Goal: Information Seeking & Learning: Find specific fact

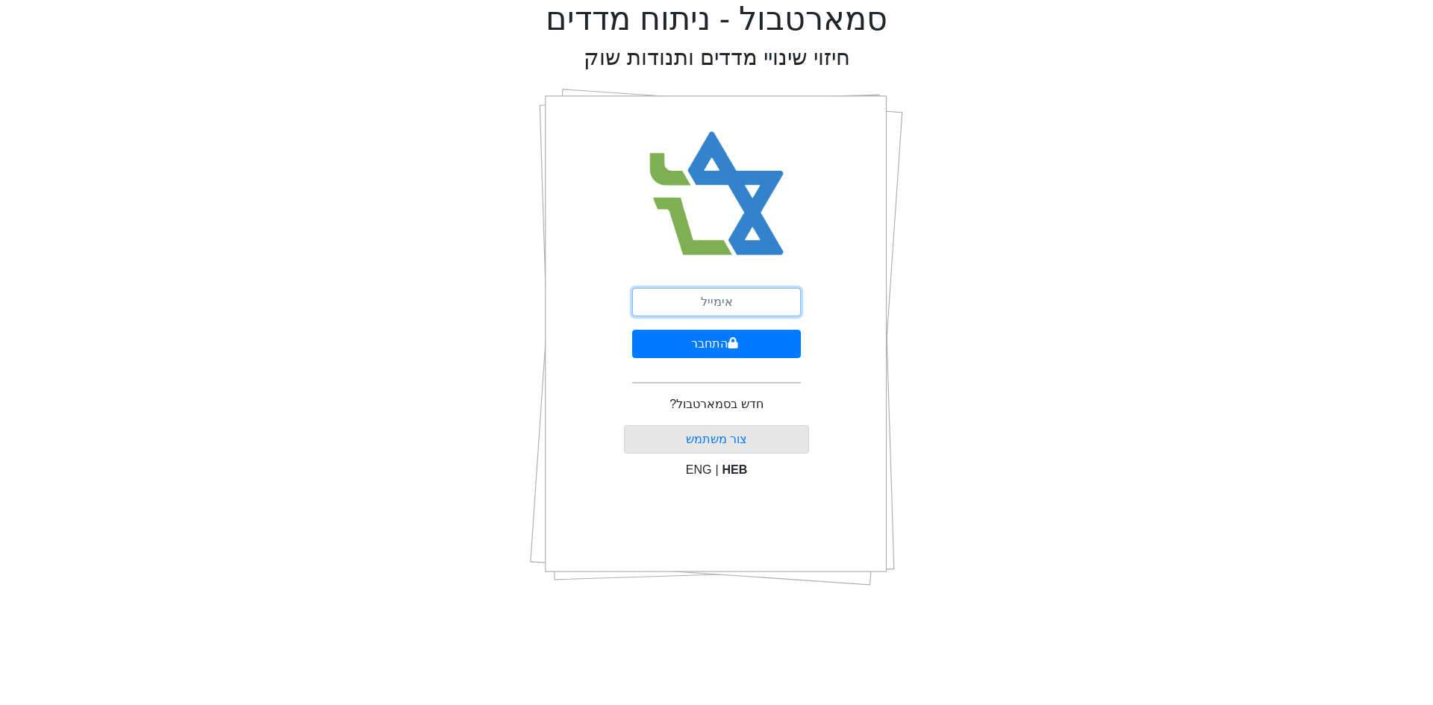
click at [724, 310] on input "email" at bounding box center [716, 302] width 169 height 28
drag, startPoint x: 782, startPoint y: 302, endPoint x: 682, endPoint y: 303, distance: 100.0
click at [682, 303] on input "[EMAIL_ADDRESS][DOMAIN_NAME]" at bounding box center [716, 302] width 169 height 28
type input "[EMAIL_ADDRESS][DOMAIN_NAME]"
click at [632, 330] on button "התחבר" at bounding box center [716, 344] width 169 height 28
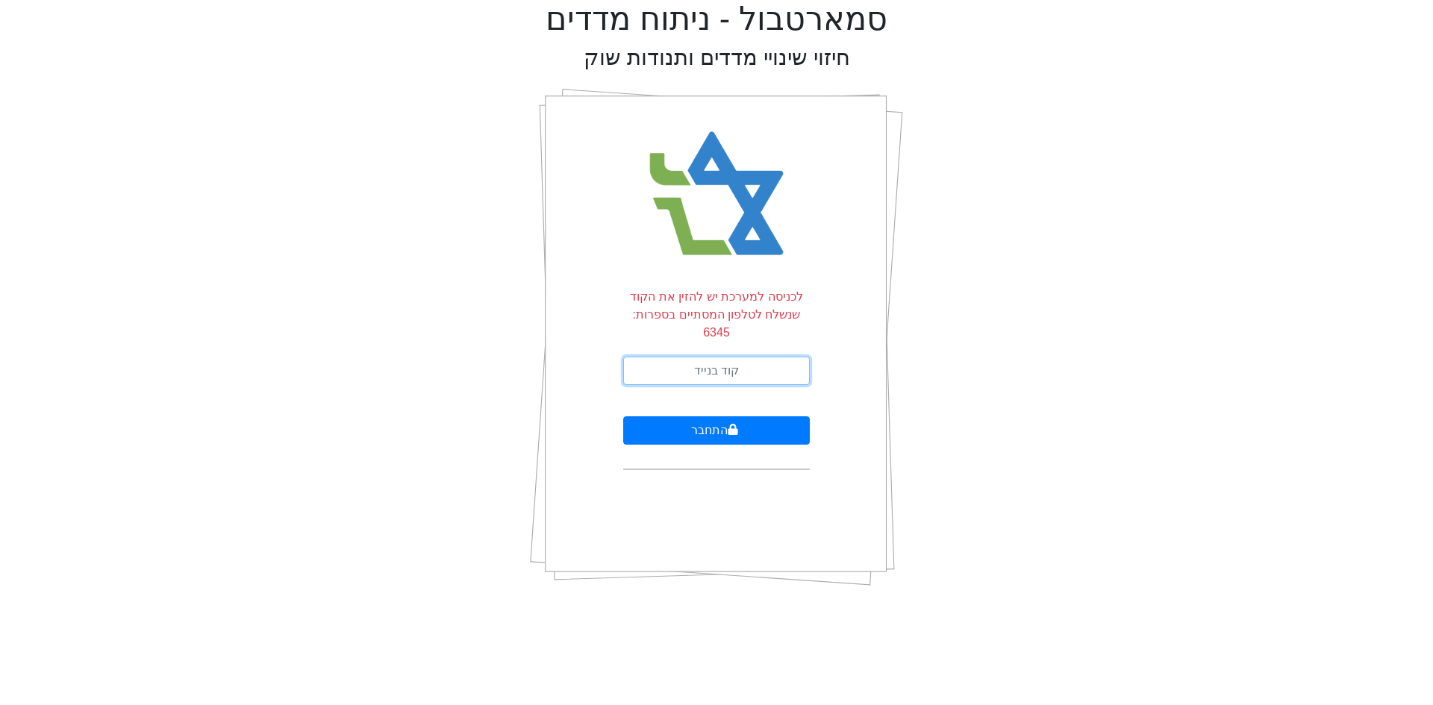
click at [745, 357] on input "text" at bounding box center [716, 371] width 187 height 28
type input "085807"
click at [623, 416] on button "התחבר" at bounding box center [716, 430] width 187 height 28
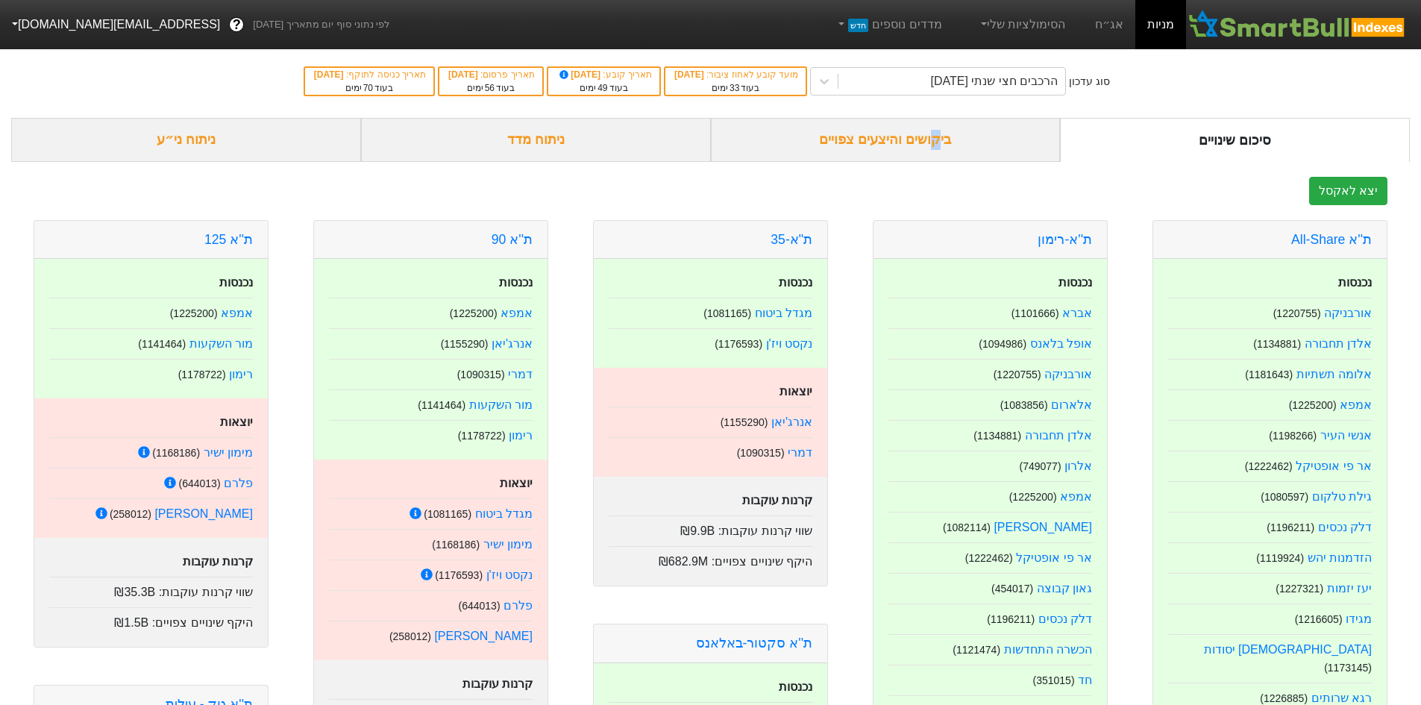
click at [934, 128] on div "ביקושים והיצעים צפויים" at bounding box center [886, 140] width 350 height 44
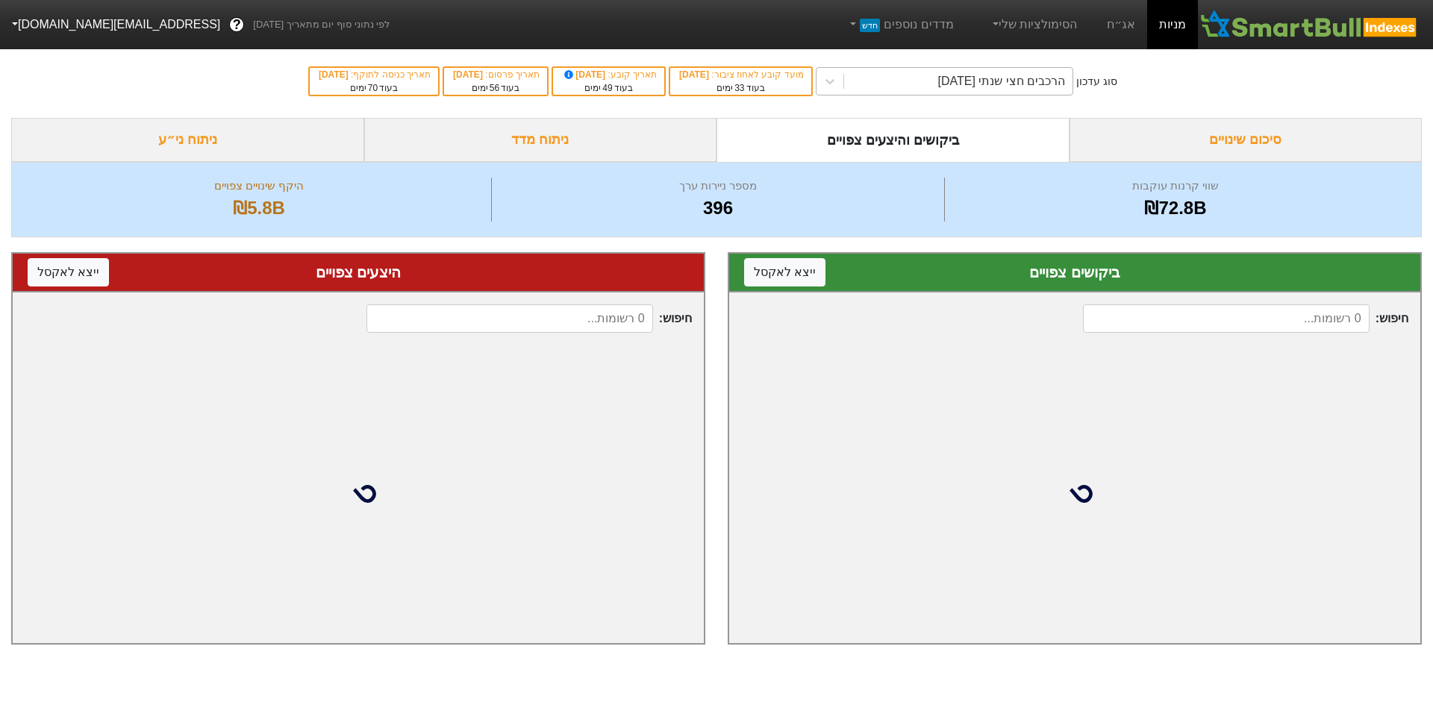
click at [1046, 80] on div "הרכבים חצי שנתי [DATE]" at bounding box center [1001, 81] width 128 height 18
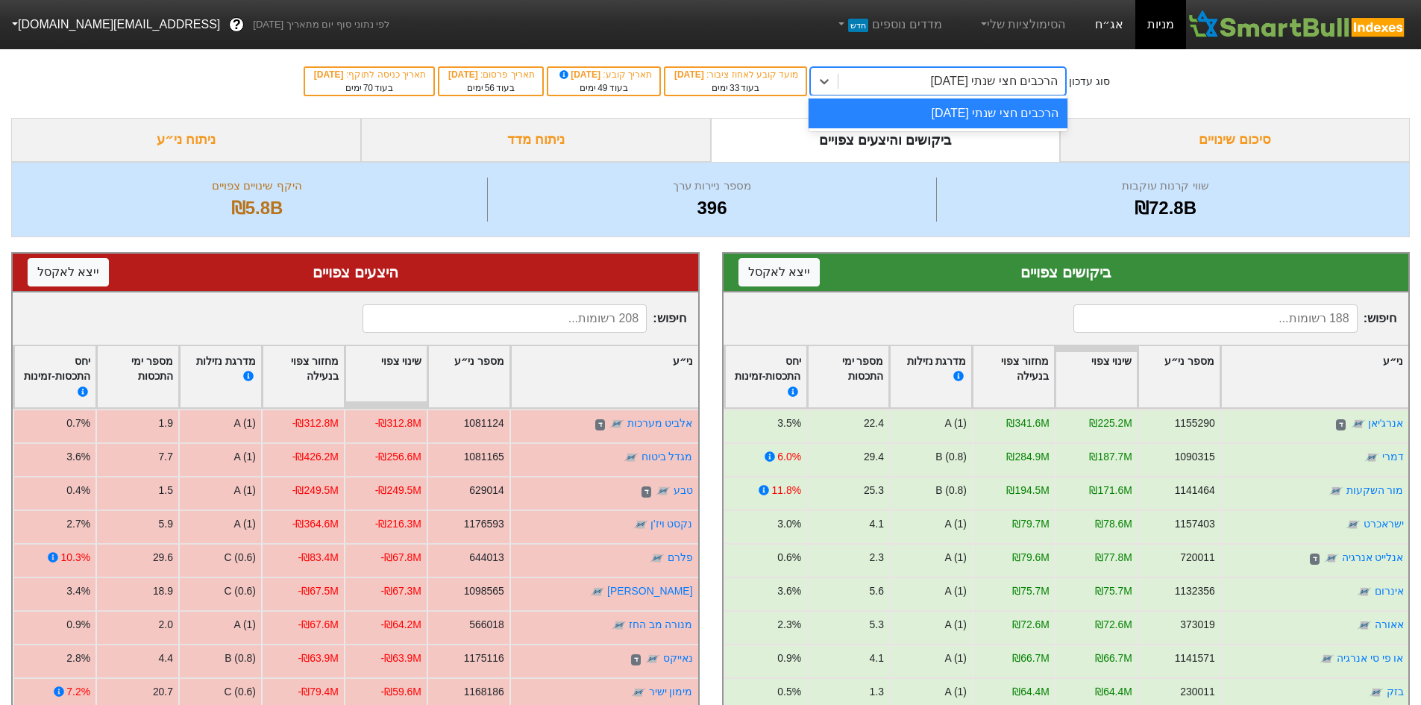
click at [1110, 20] on link "אג״ח" at bounding box center [1109, 24] width 52 height 49
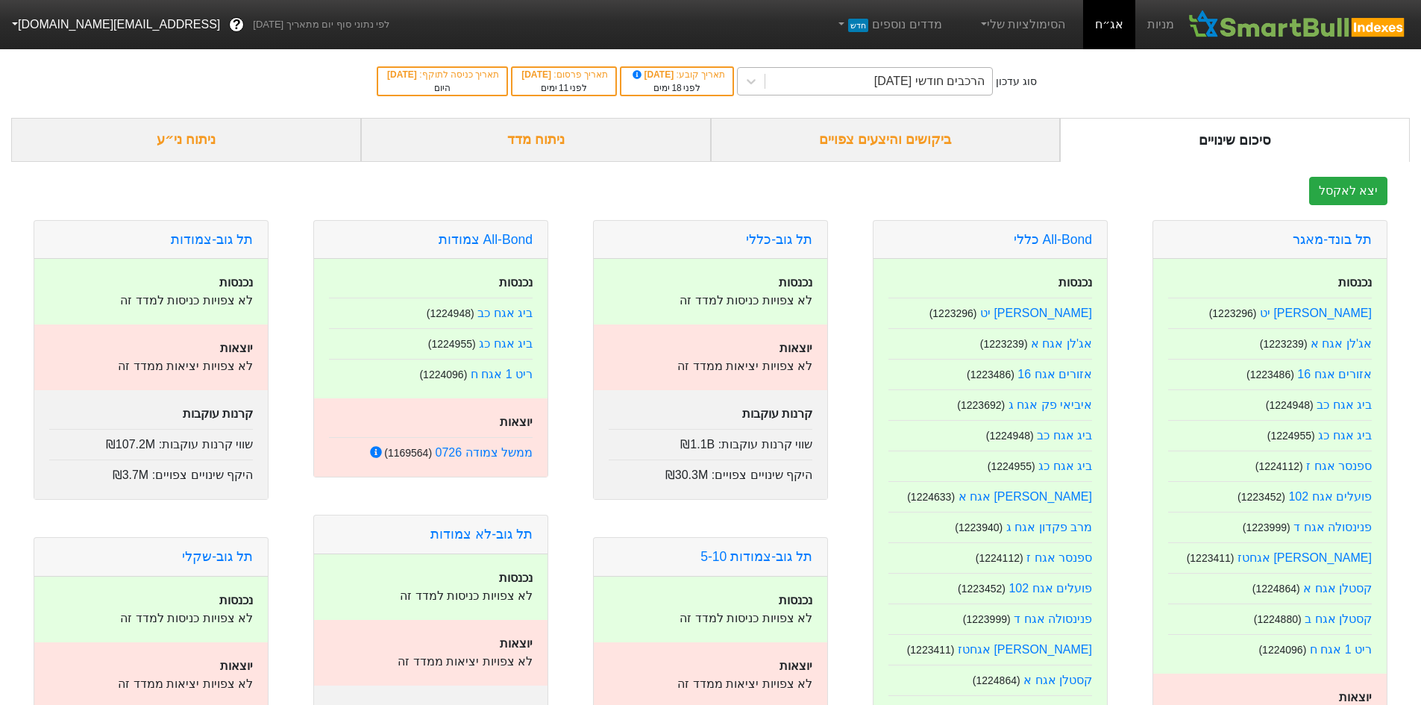
click at [968, 92] on div "הרכבים חודשי [DATE]" at bounding box center [879, 81] width 227 height 27
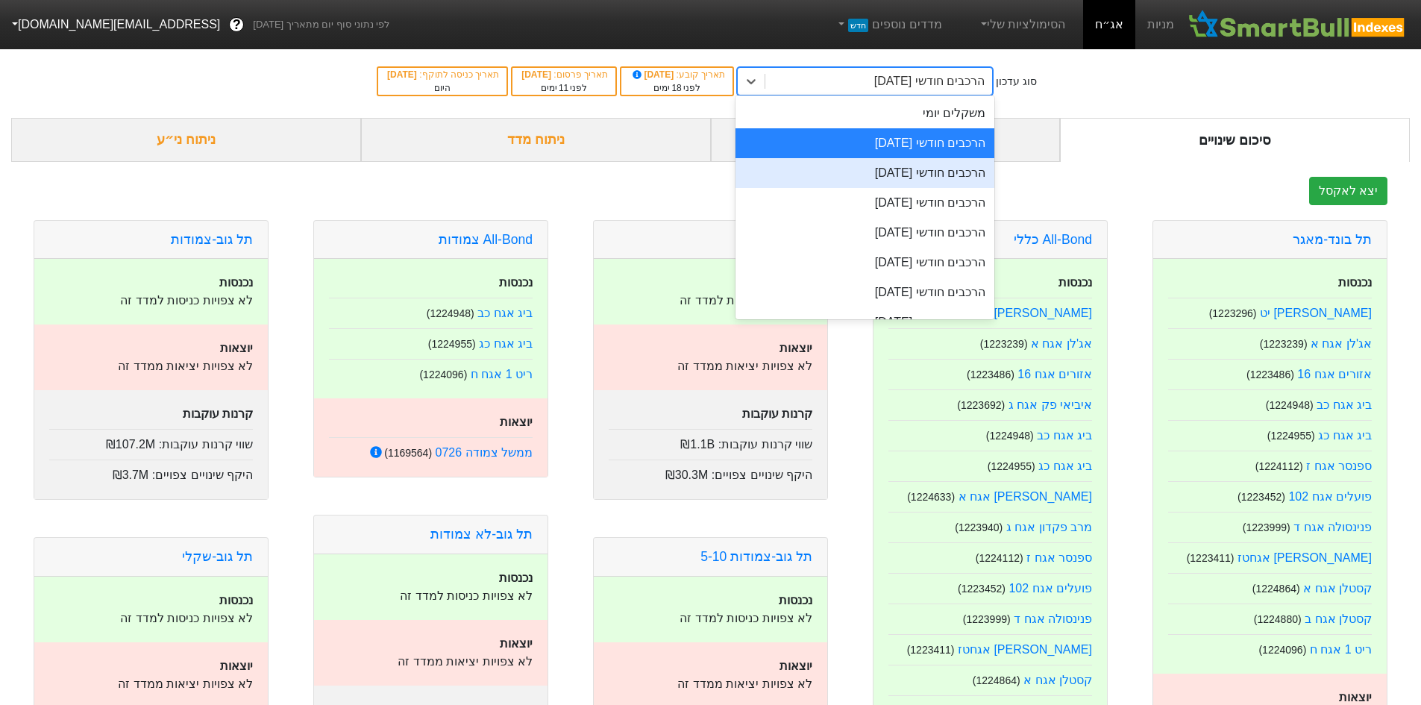
click at [963, 168] on div "הרכבים חודשי [DATE]" at bounding box center [865, 173] width 259 height 30
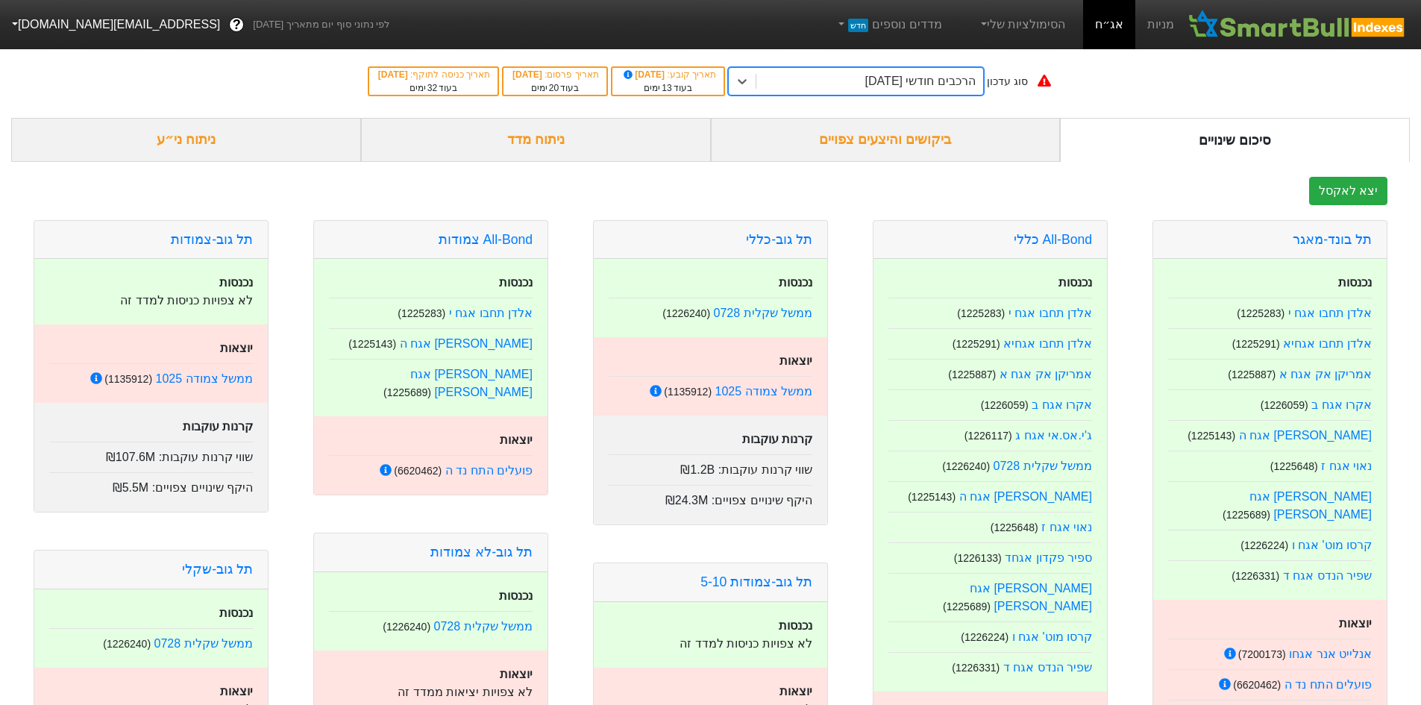
click at [935, 142] on div "ביקושים והיצעים צפויים" at bounding box center [886, 140] width 350 height 44
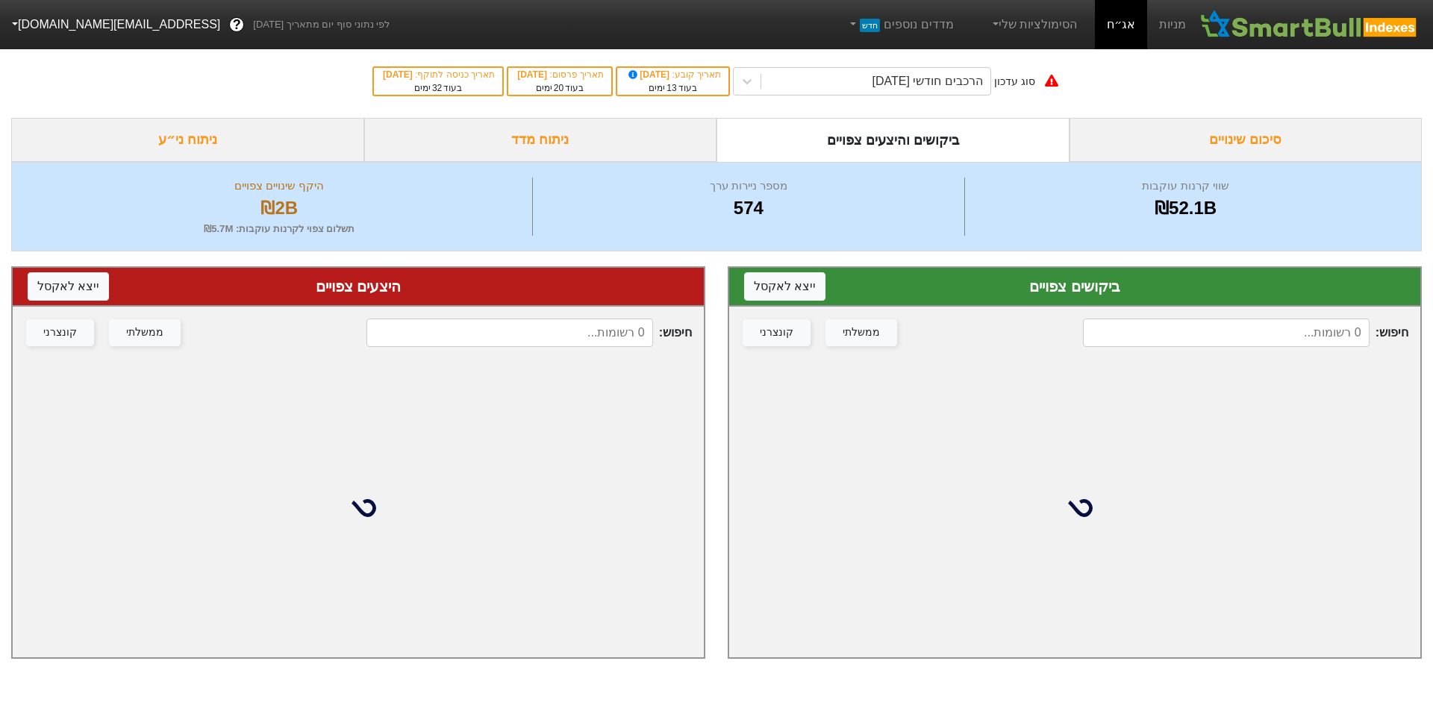
click at [1221, 332] on input at bounding box center [1226, 333] width 287 height 28
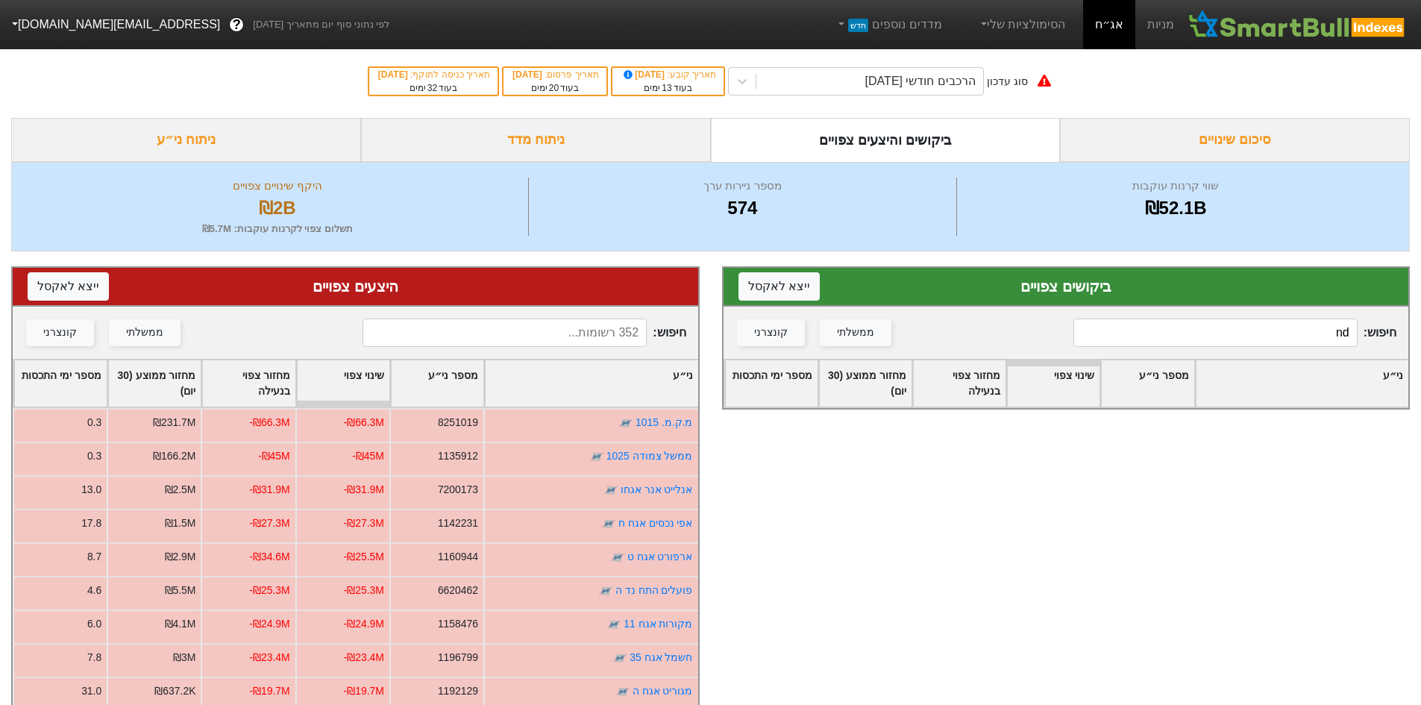
type input "n"
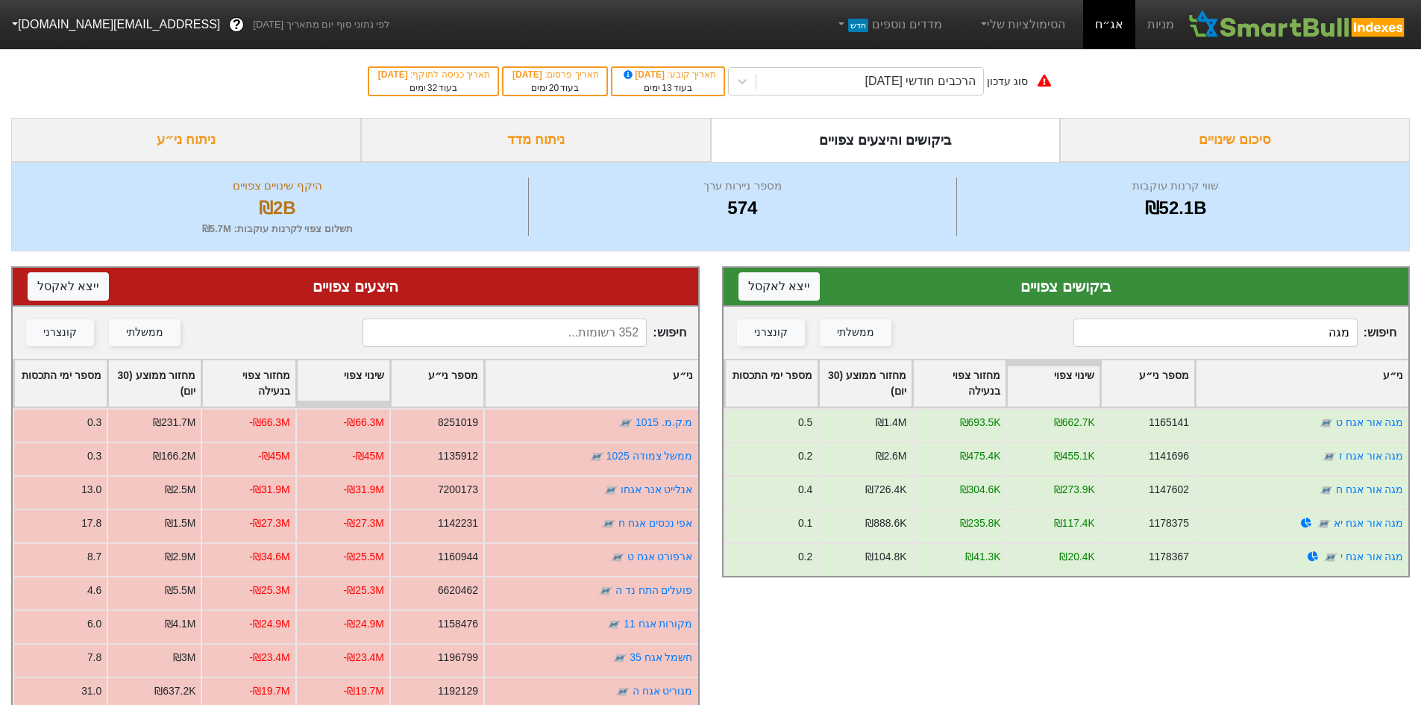
type input "מגה"
click at [556, 339] on input at bounding box center [505, 333] width 284 height 28
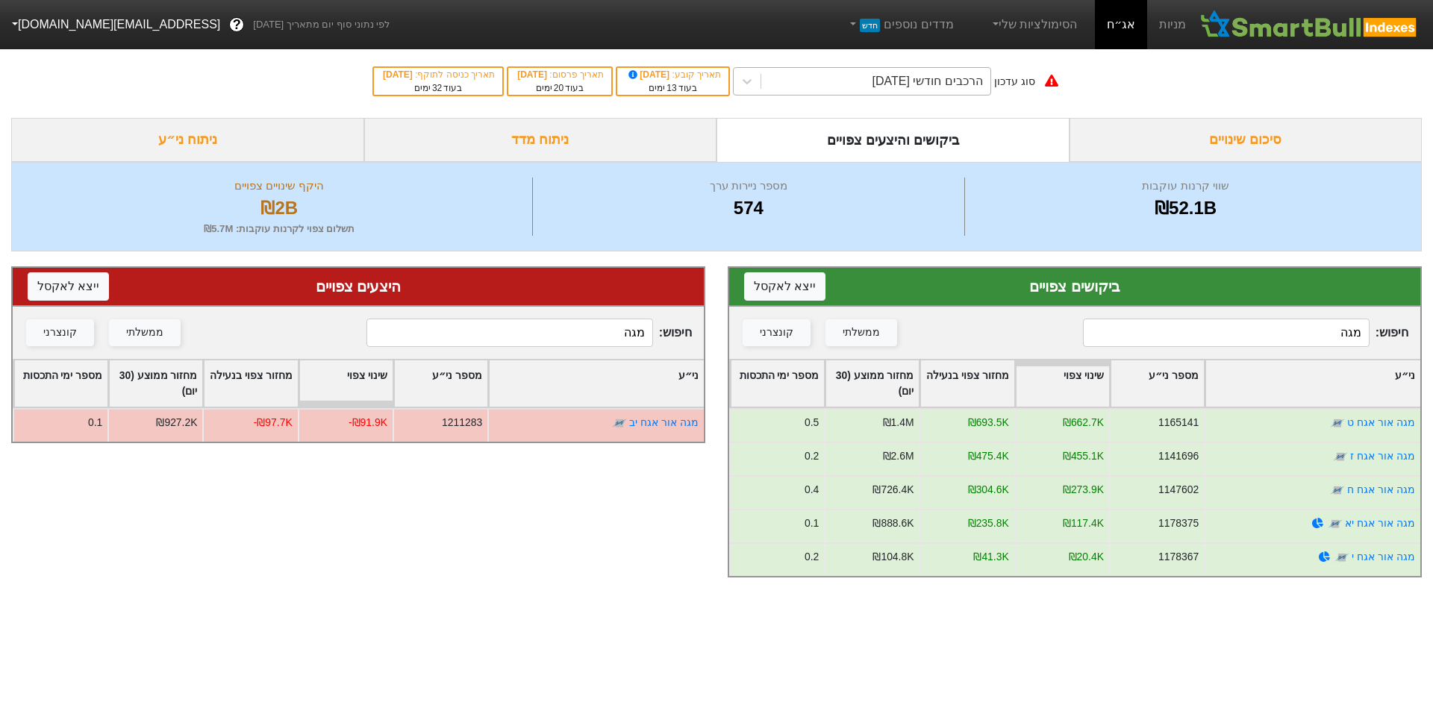
type input "מגה"
click at [980, 87] on div "הרכבים חודשי [DATE]" at bounding box center [927, 81] width 110 height 18
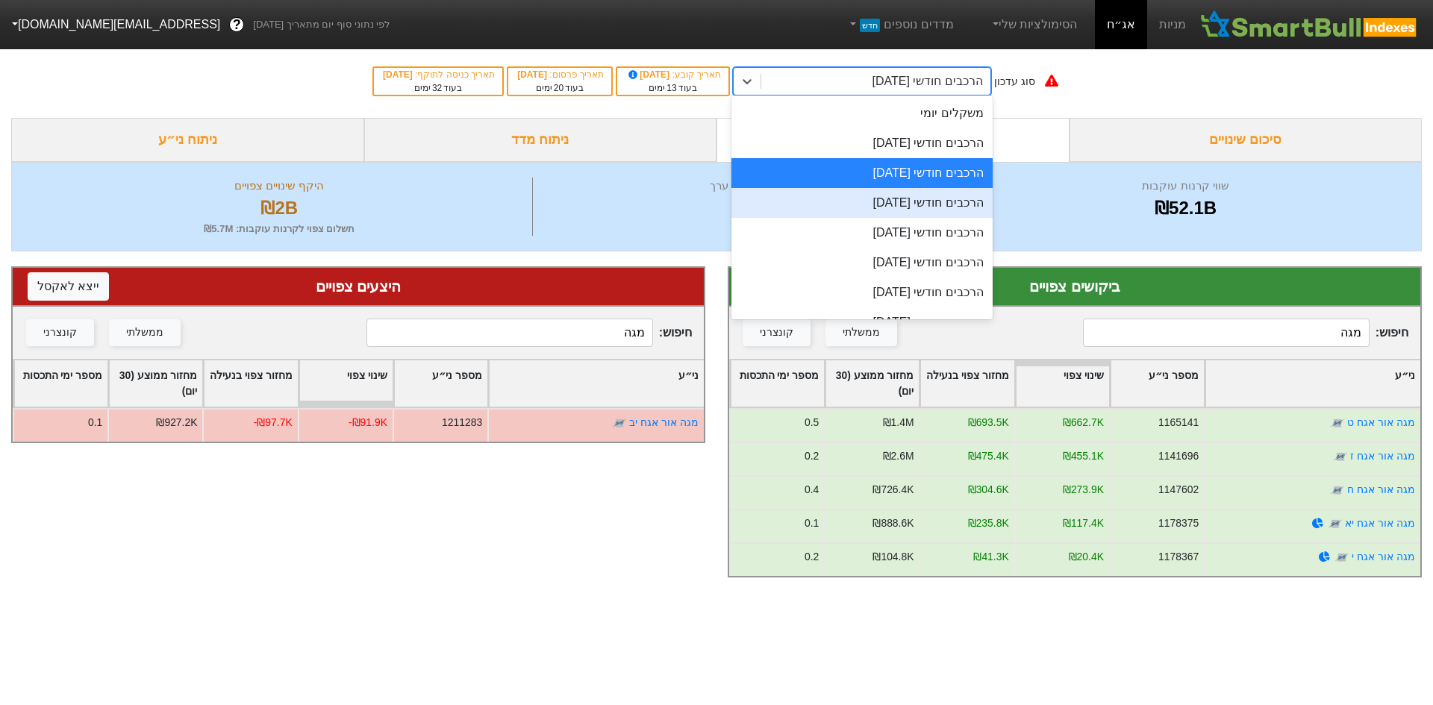
click at [911, 198] on div "הרכבים חודשי [DATE]" at bounding box center [861, 203] width 261 height 30
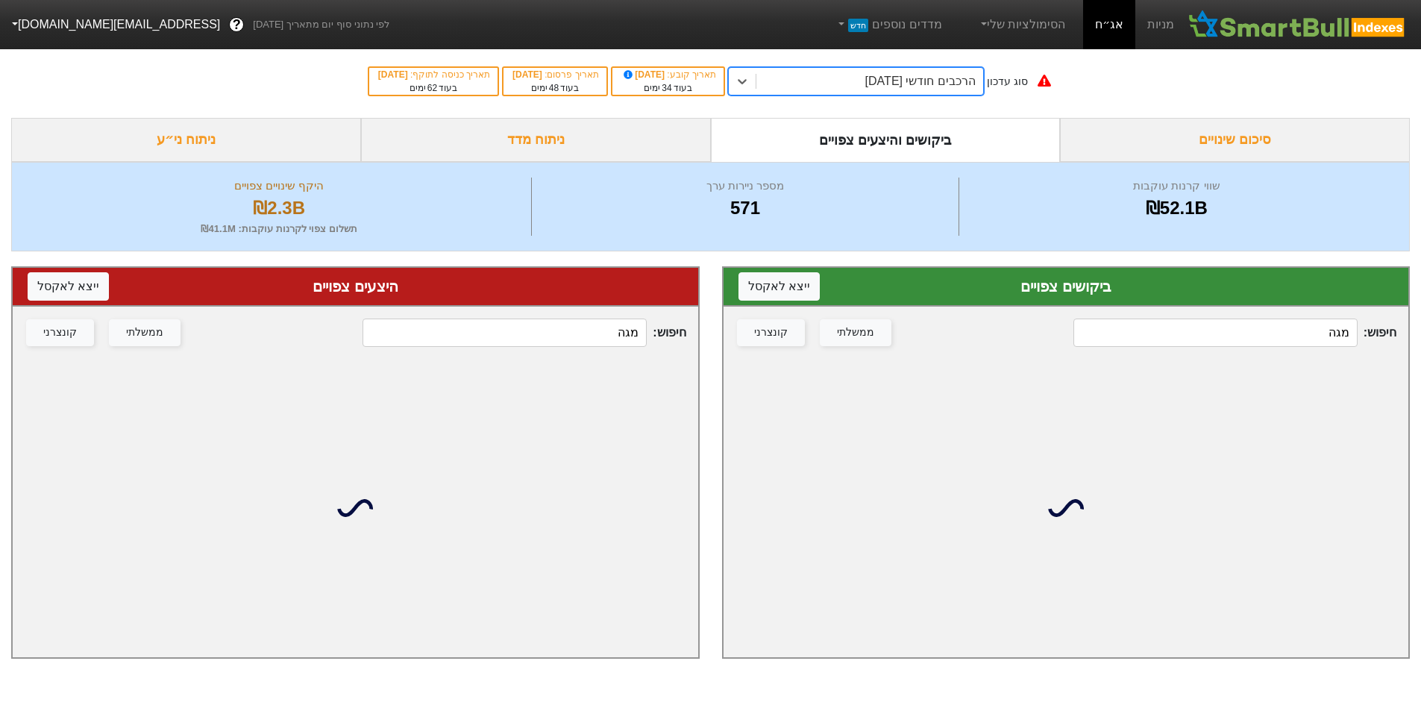
click at [899, 78] on div "הרכבים חודשי [DATE]" at bounding box center [921, 81] width 110 height 18
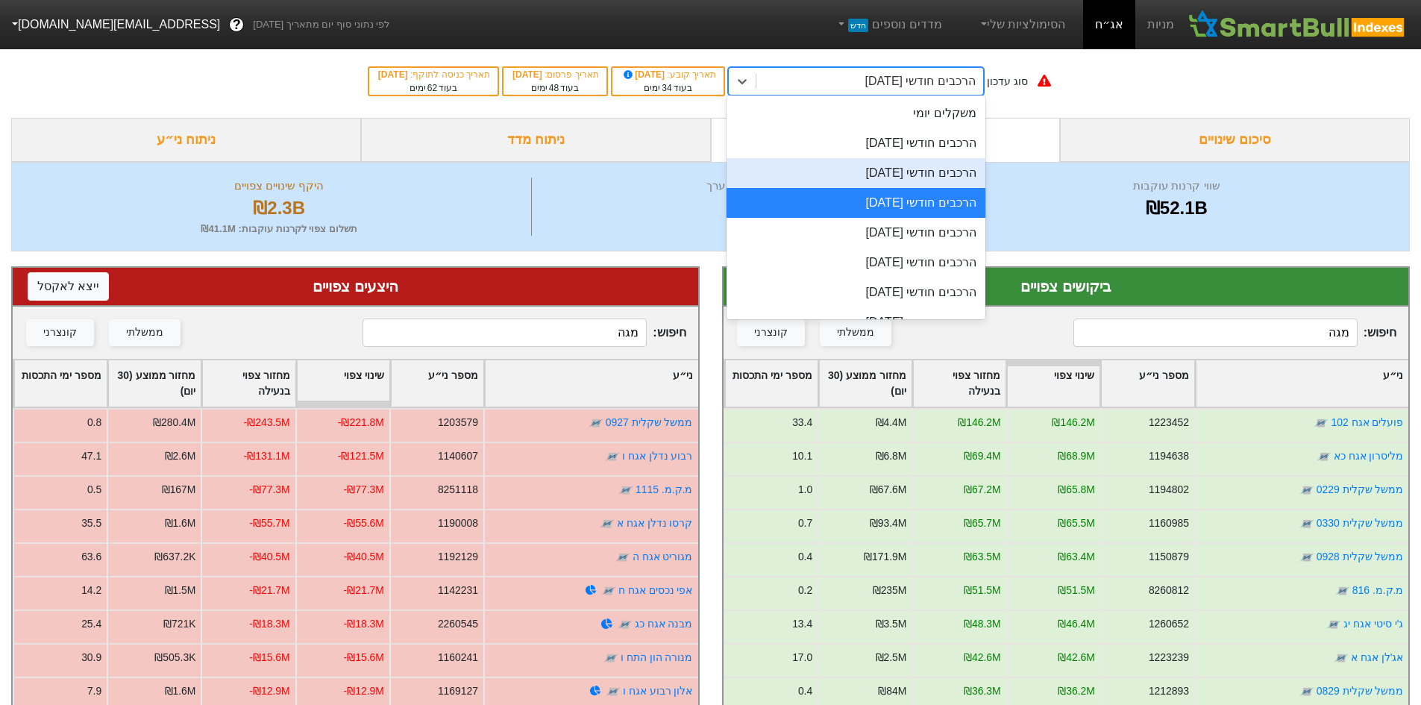
click at [927, 177] on div "הרכבים חודשי [DATE]" at bounding box center [856, 173] width 259 height 30
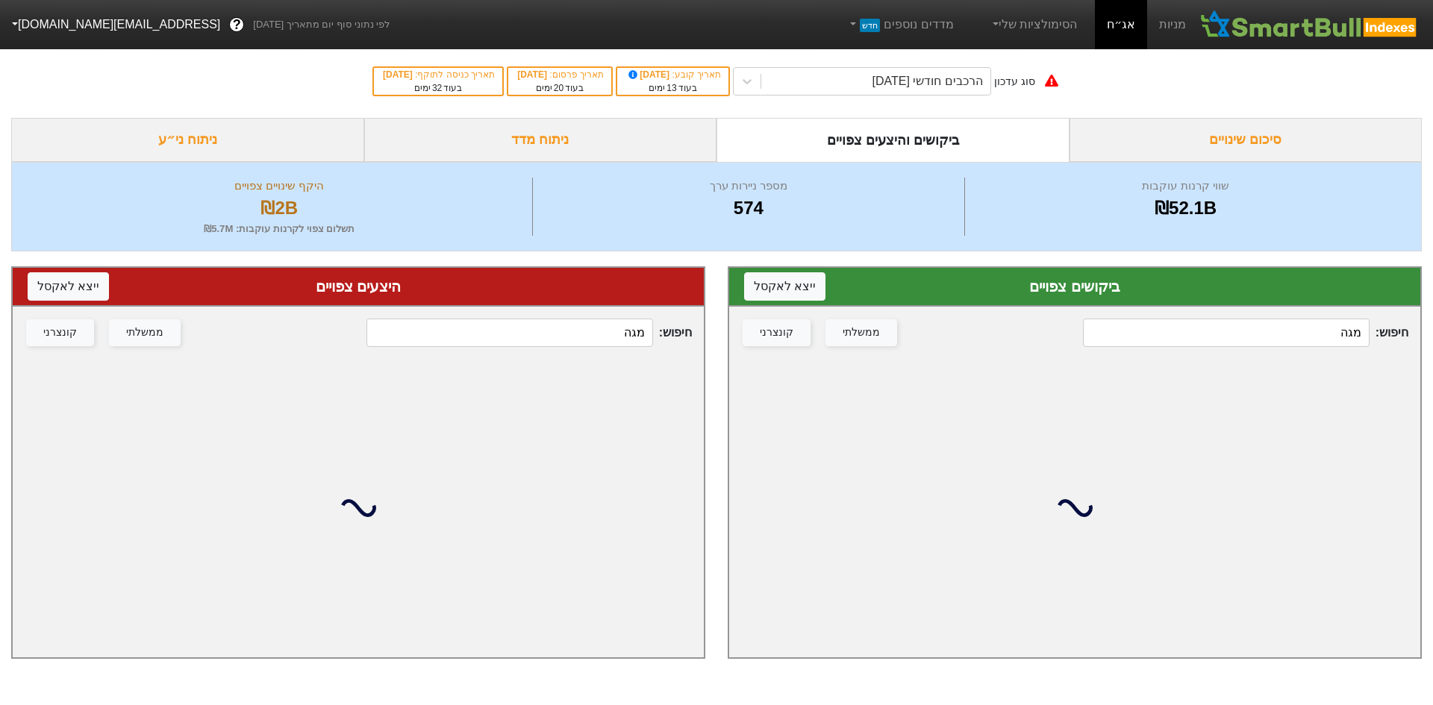
click at [1288, 334] on input "מגה" at bounding box center [1226, 333] width 287 height 28
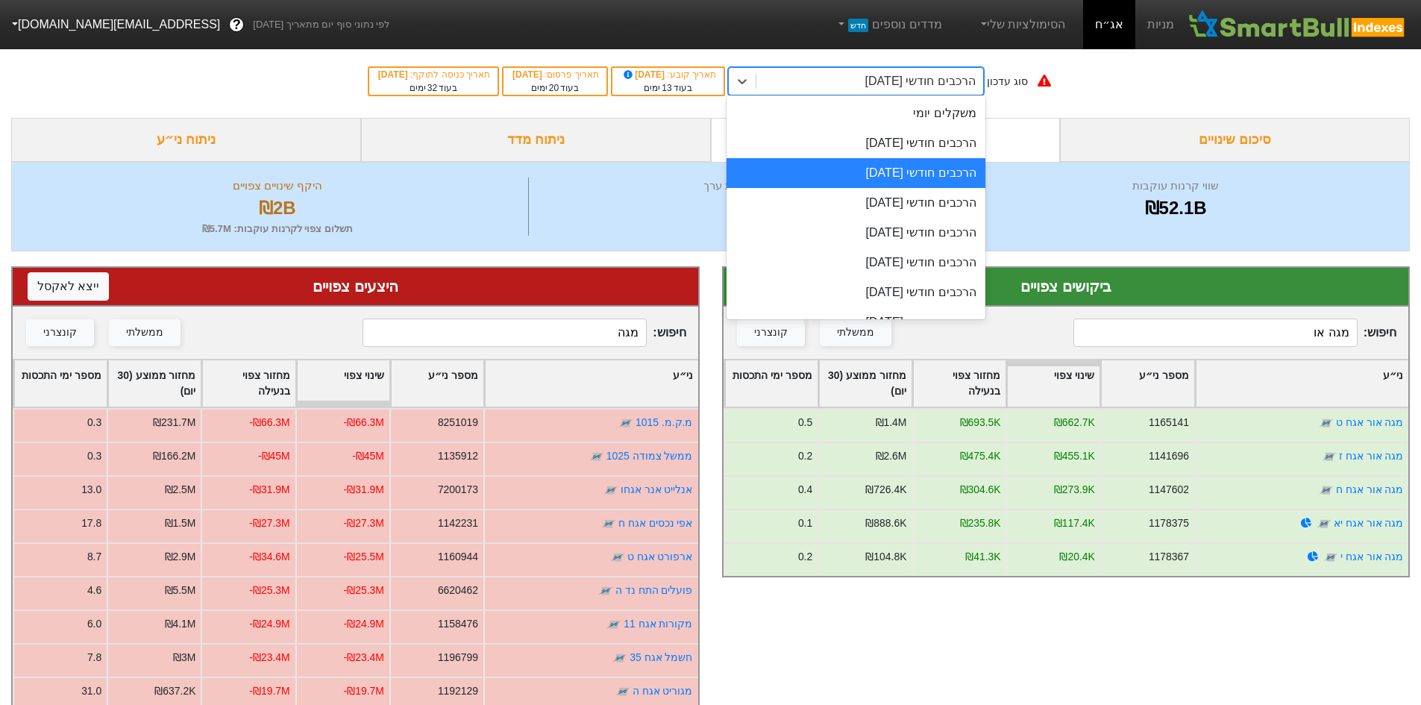
click at [931, 74] on div "הרכבים חודשי [DATE]" at bounding box center [921, 81] width 110 height 18
click at [915, 133] on div "הרכבים חודשי [DATE]" at bounding box center [856, 143] width 259 height 30
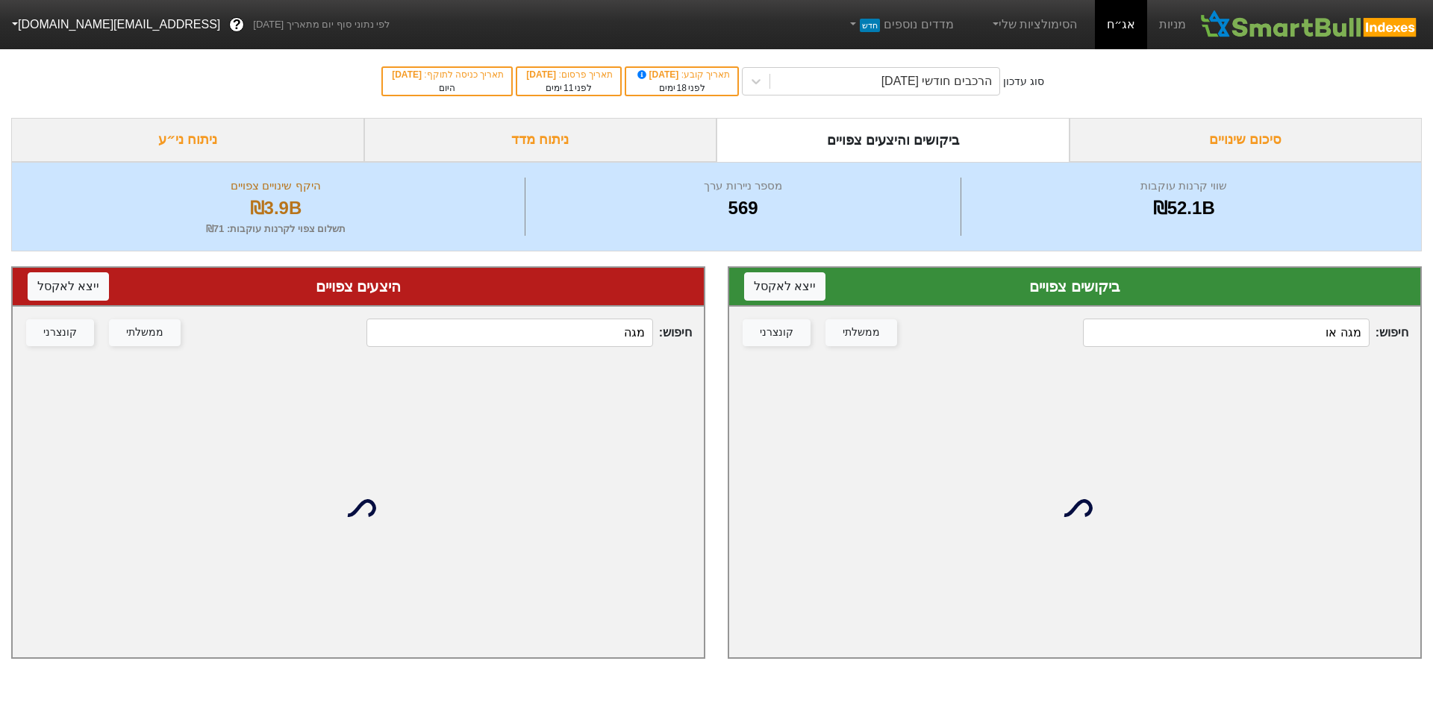
click at [1314, 326] on input "מגה או" at bounding box center [1226, 333] width 287 height 28
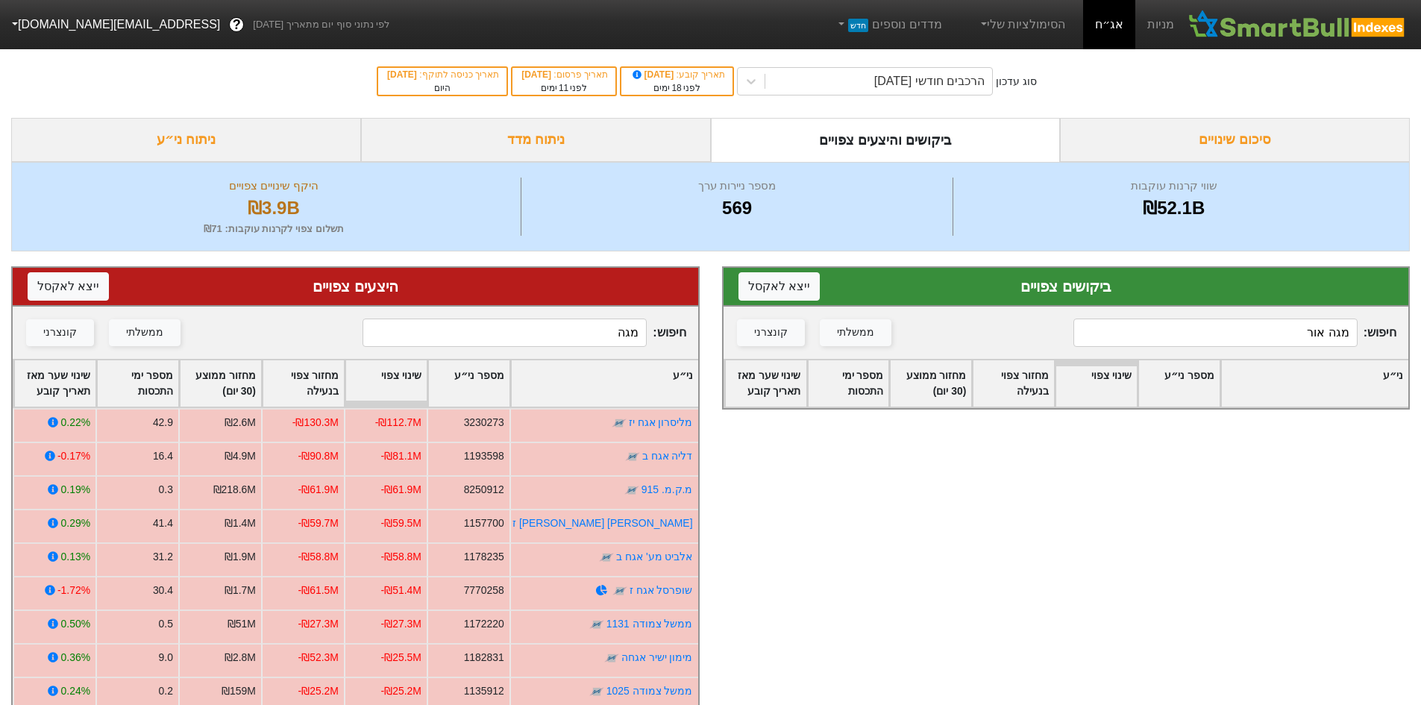
type input "מגה אור"
click at [493, 336] on input "מגה" at bounding box center [505, 333] width 284 height 28
click at [519, 333] on input "מגה" at bounding box center [505, 333] width 284 height 28
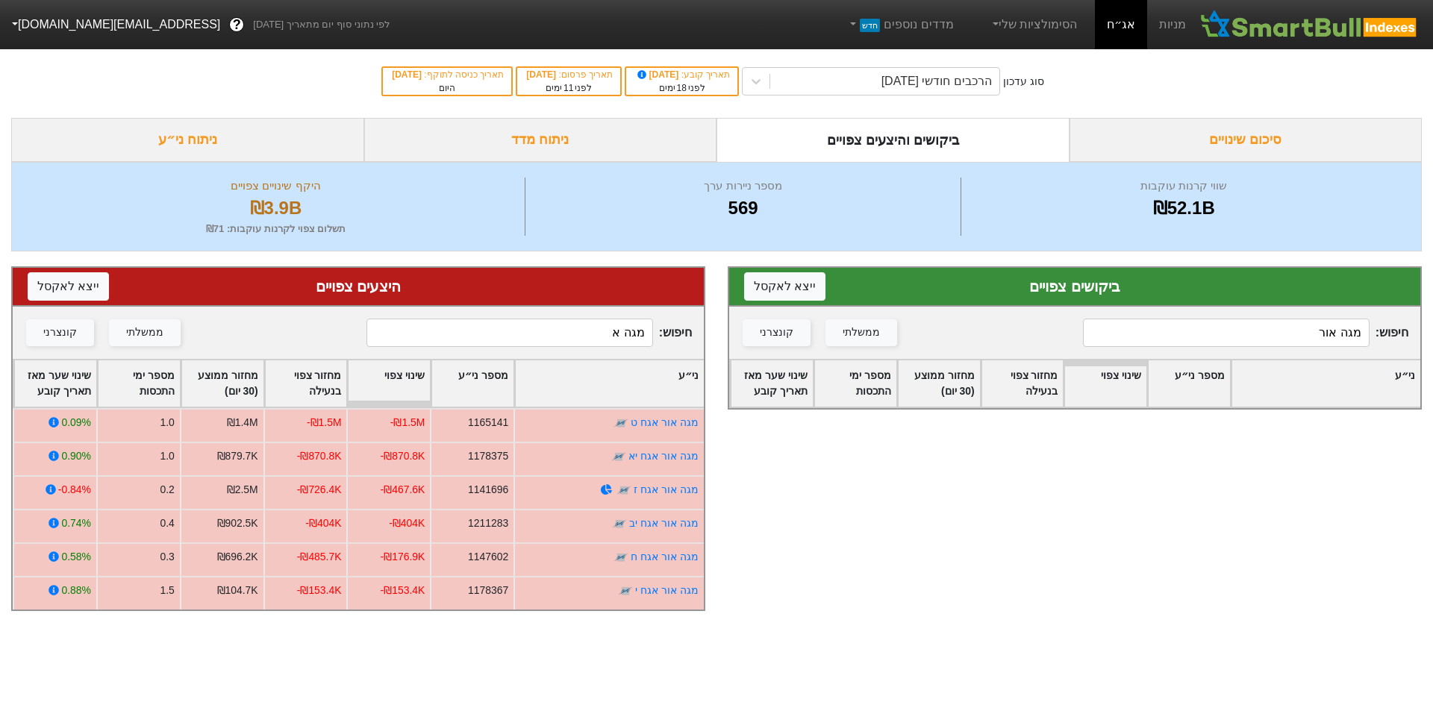
type input "מגה א"
